Goal: Check status

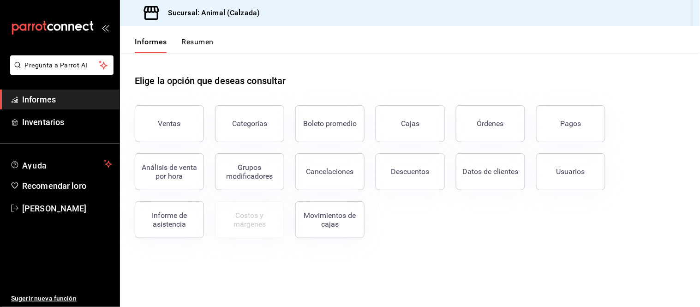
click at [75, 94] on span "Informes" at bounding box center [67, 99] width 90 height 12
drag, startPoint x: 589, startPoint y: 124, endPoint x: 582, endPoint y: 117, distance: 9.5
click at [589, 125] on button "Pagos" at bounding box center [570, 123] width 69 height 37
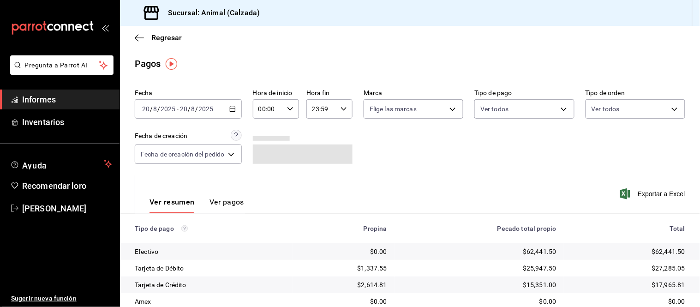
click at [292, 108] on icon "button" at bounding box center [290, 109] width 6 height 6
click at [265, 142] on font "05" at bounding box center [265, 141] width 7 height 7
type input "05:00"
click at [233, 201] on div at bounding box center [350, 153] width 700 height 307
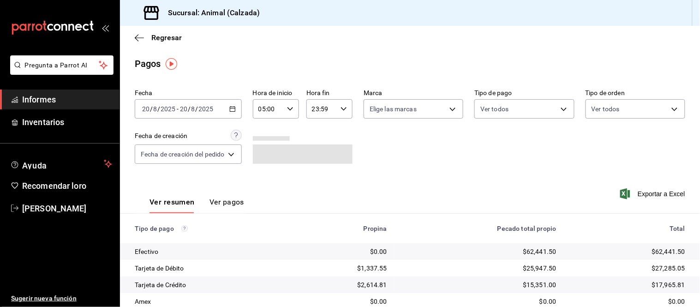
click at [227, 203] on font "Ver pagos" at bounding box center [227, 202] width 35 height 9
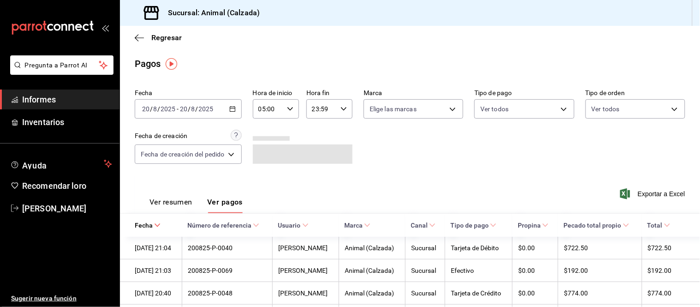
click at [179, 204] on font "Ver resumen" at bounding box center [171, 202] width 43 height 9
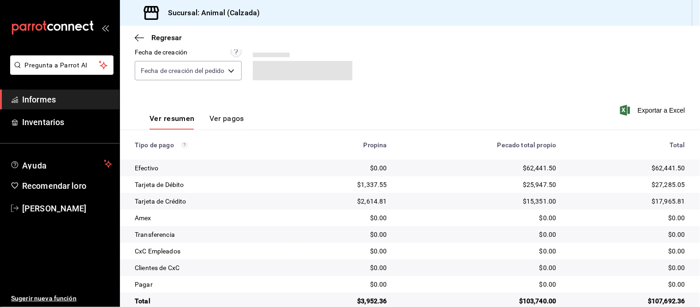
scroll to position [101, 0]
